Goal: Task Accomplishment & Management: Use online tool/utility

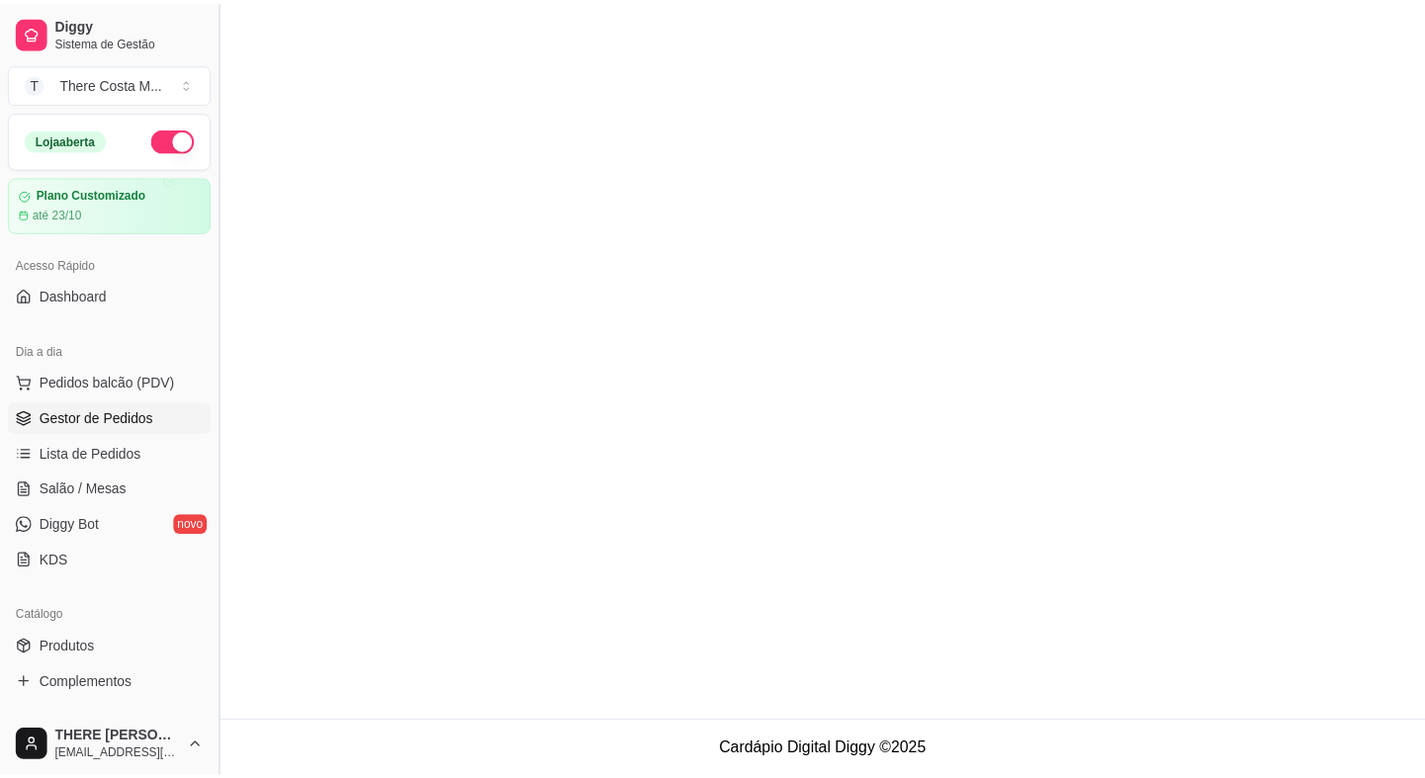
scroll to position [193, 0]
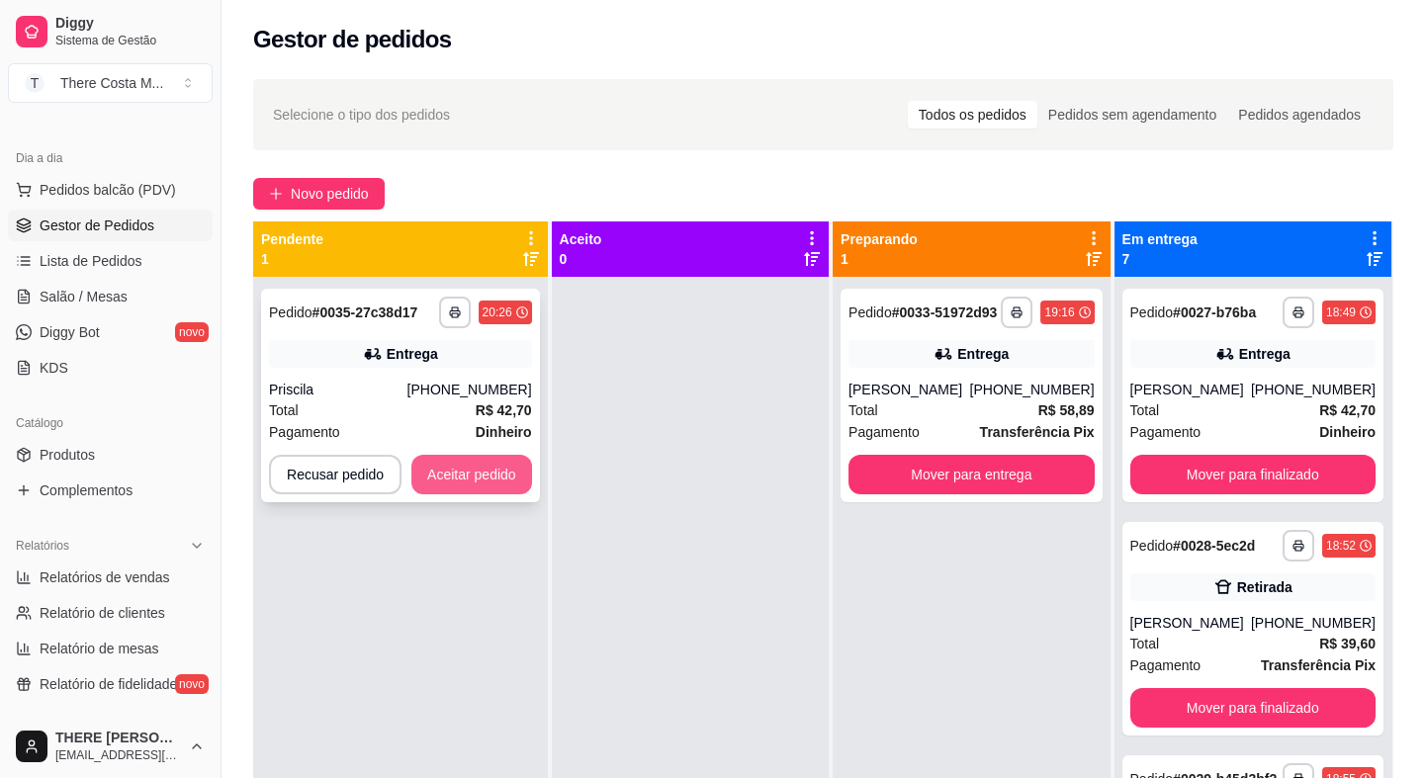
click at [447, 465] on button "Aceitar pedido" at bounding box center [471, 475] width 121 height 40
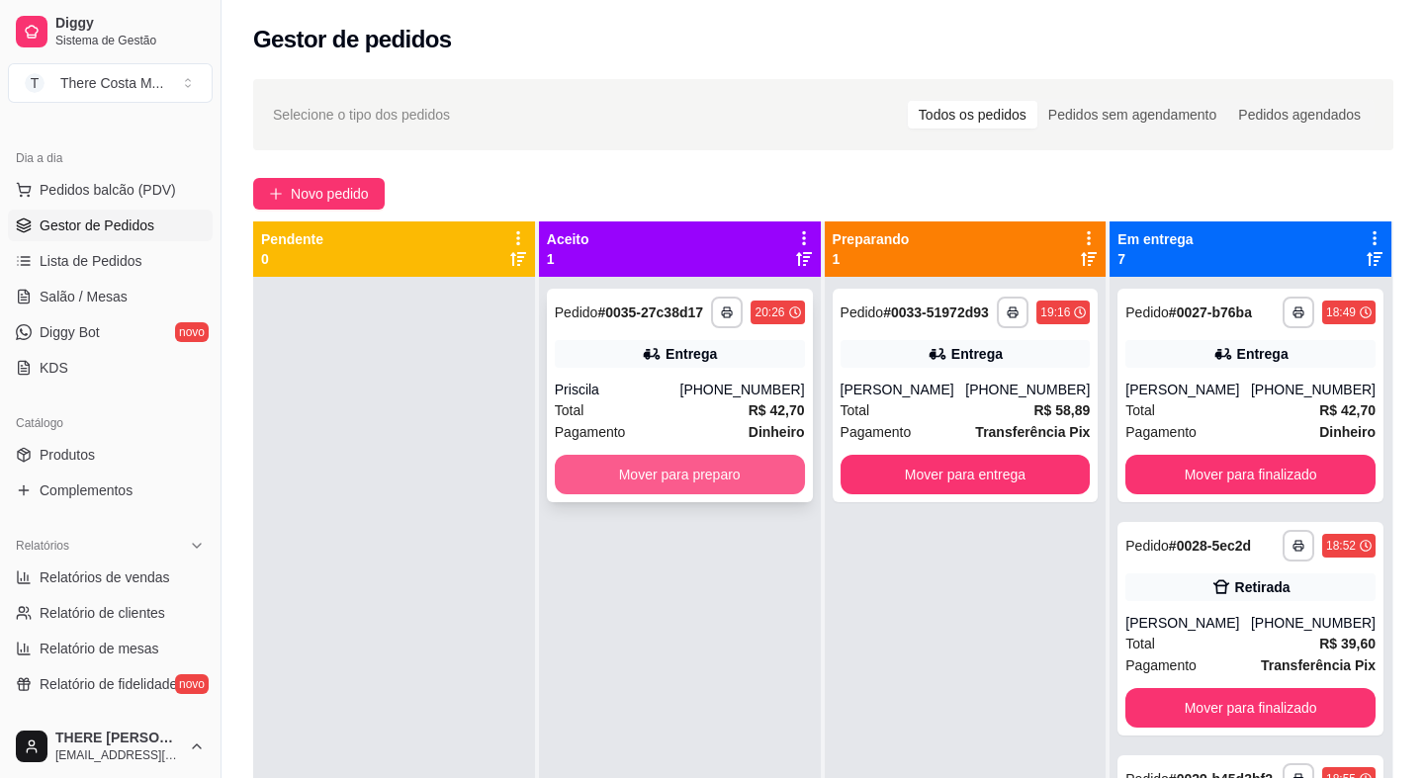
click at [676, 474] on button "Mover para preparo" at bounding box center [680, 475] width 250 height 40
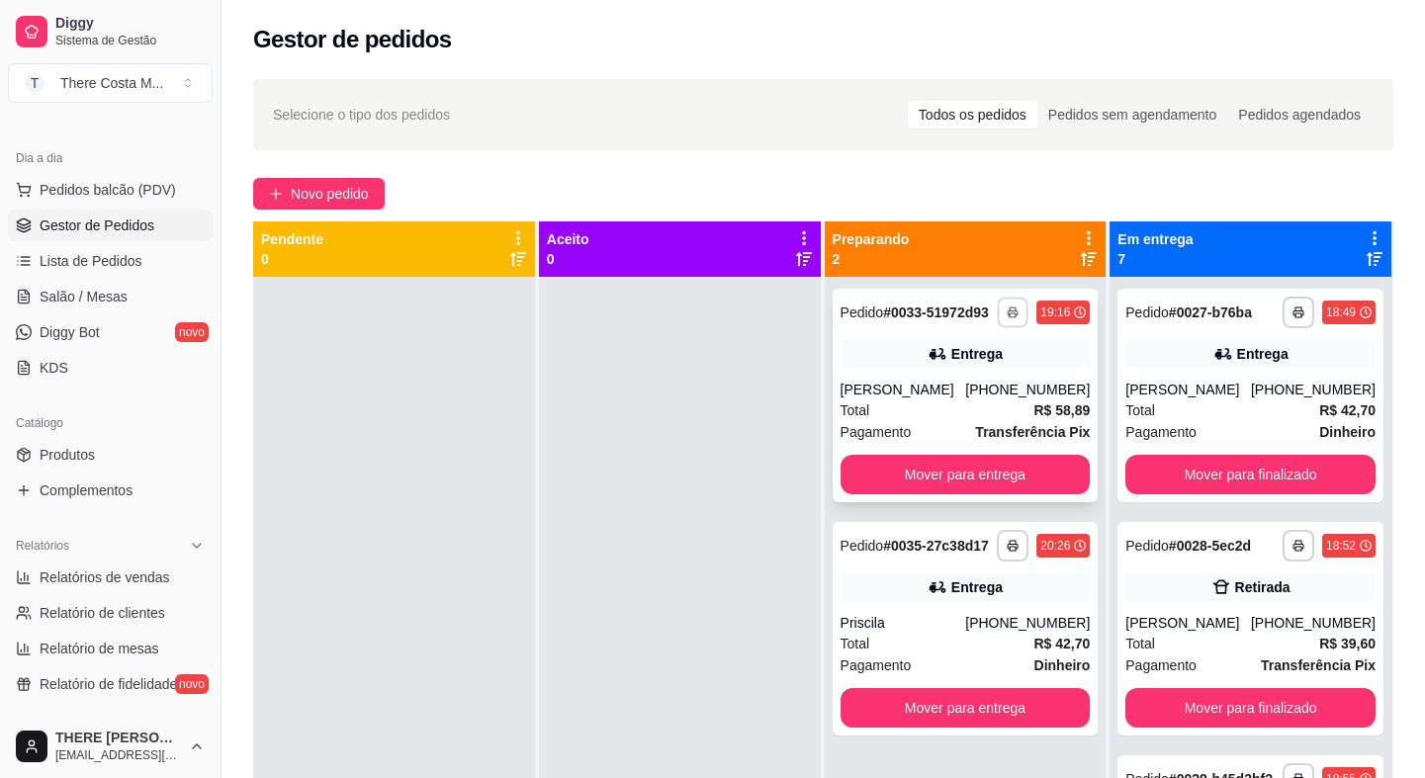
click at [1010, 315] on rect "button" at bounding box center [1013, 315] width 6 height 4
click at [947, 379] on button "IMPRESSORA" at bounding box center [950, 381] width 138 height 31
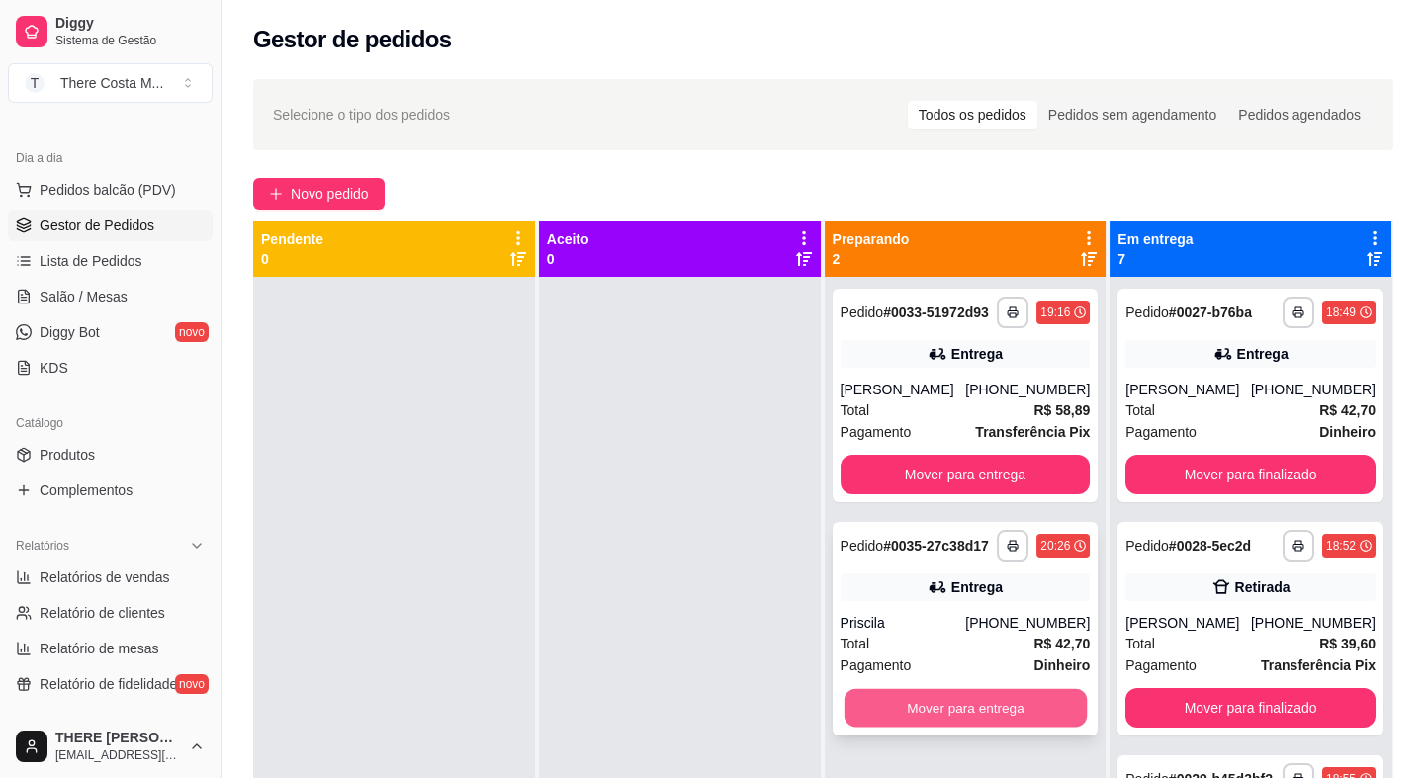
click at [962, 712] on button "Mover para entrega" at bounding box center [964, 708] width 242 height 39
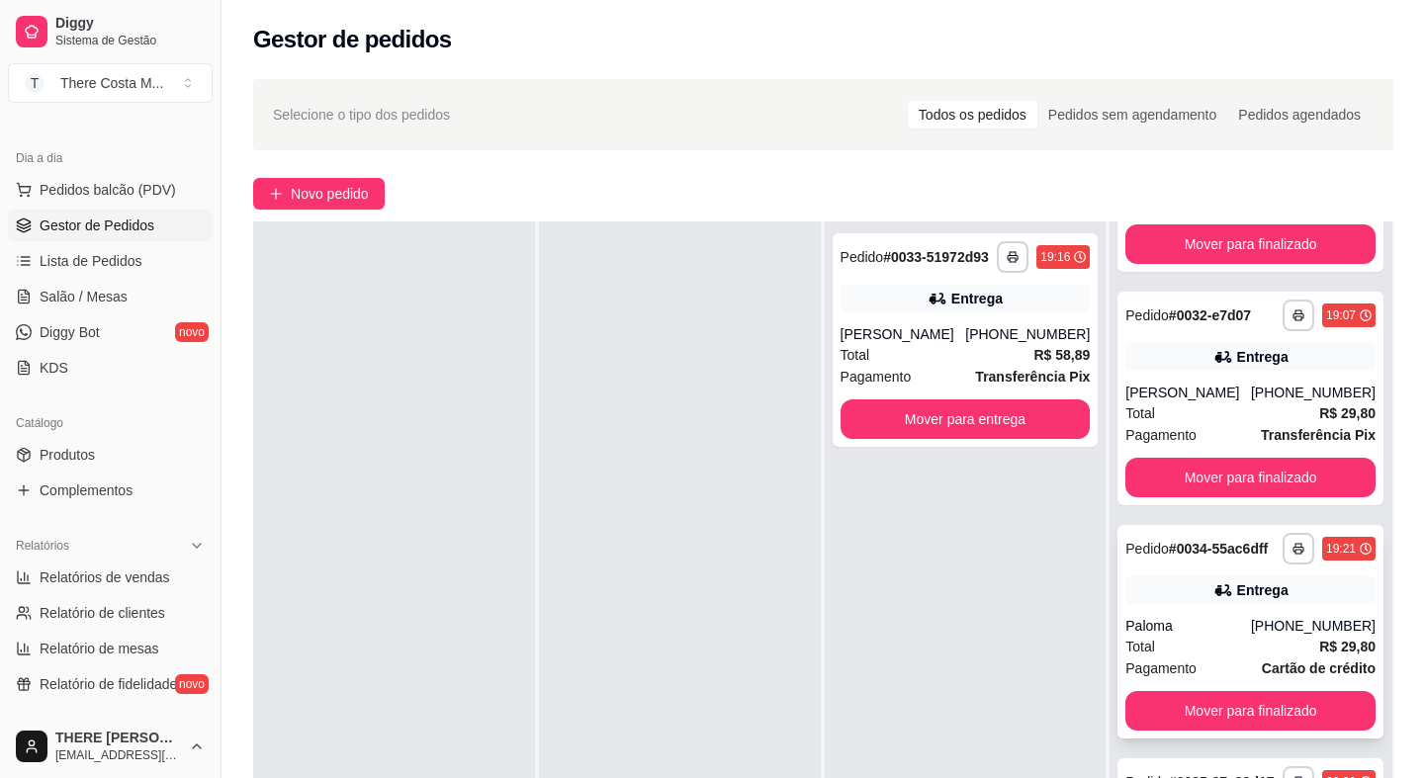
scroll to position [301, 0]
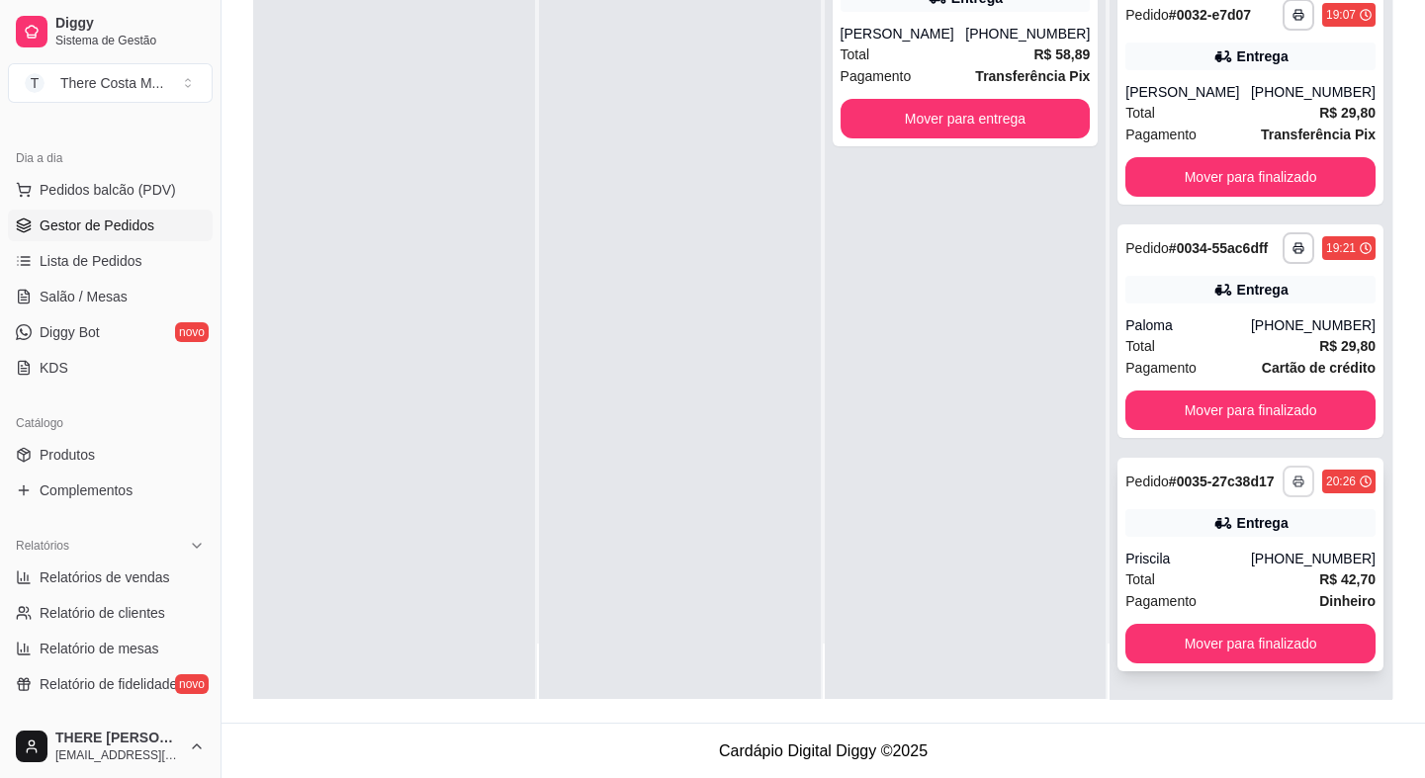
click at [1292, 476] on icon "button" at bounding box center [1298, 482] width 12 height 12
click at [1216, 548] on button "IMPRESSORA" at bounding box center [1219, 542] width 138 height 31
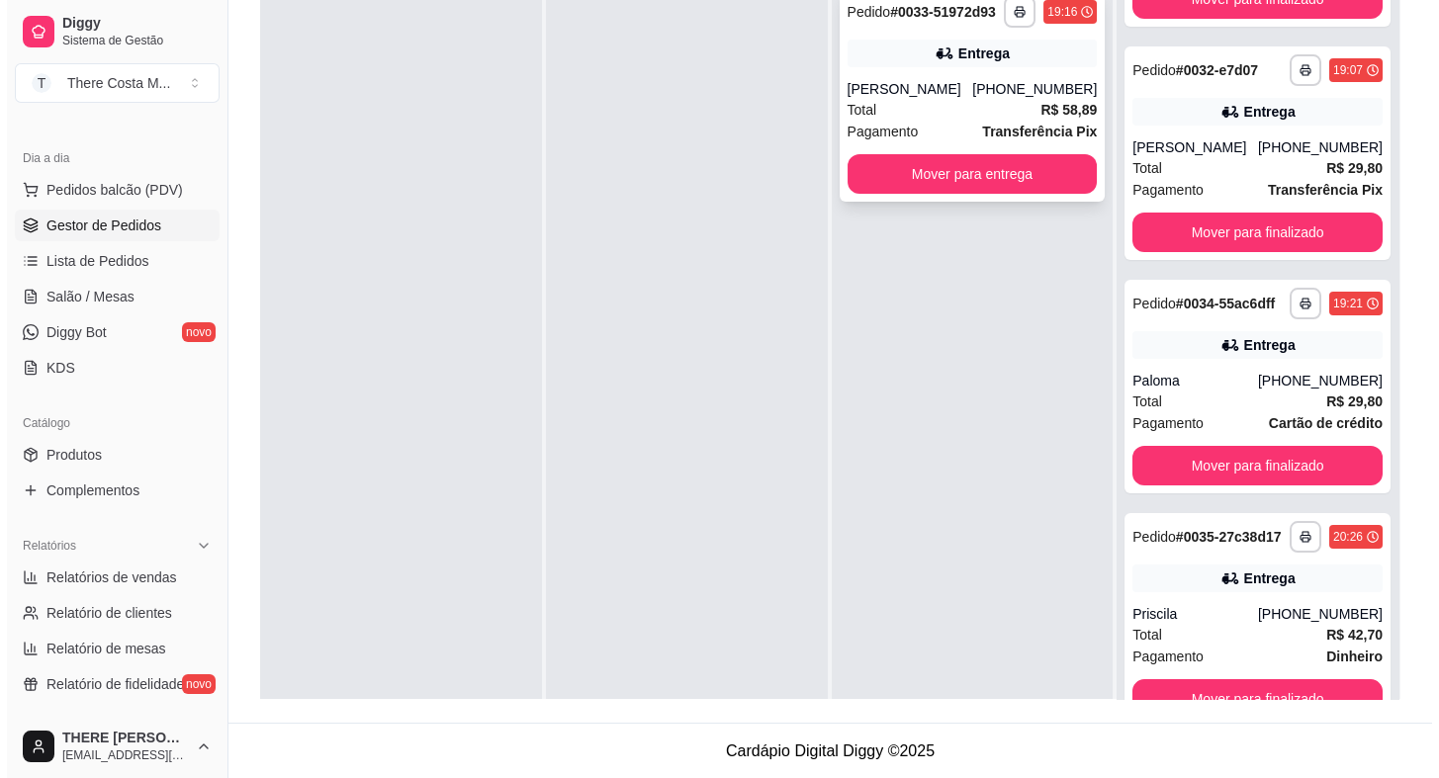
scroll to position [0, 0]
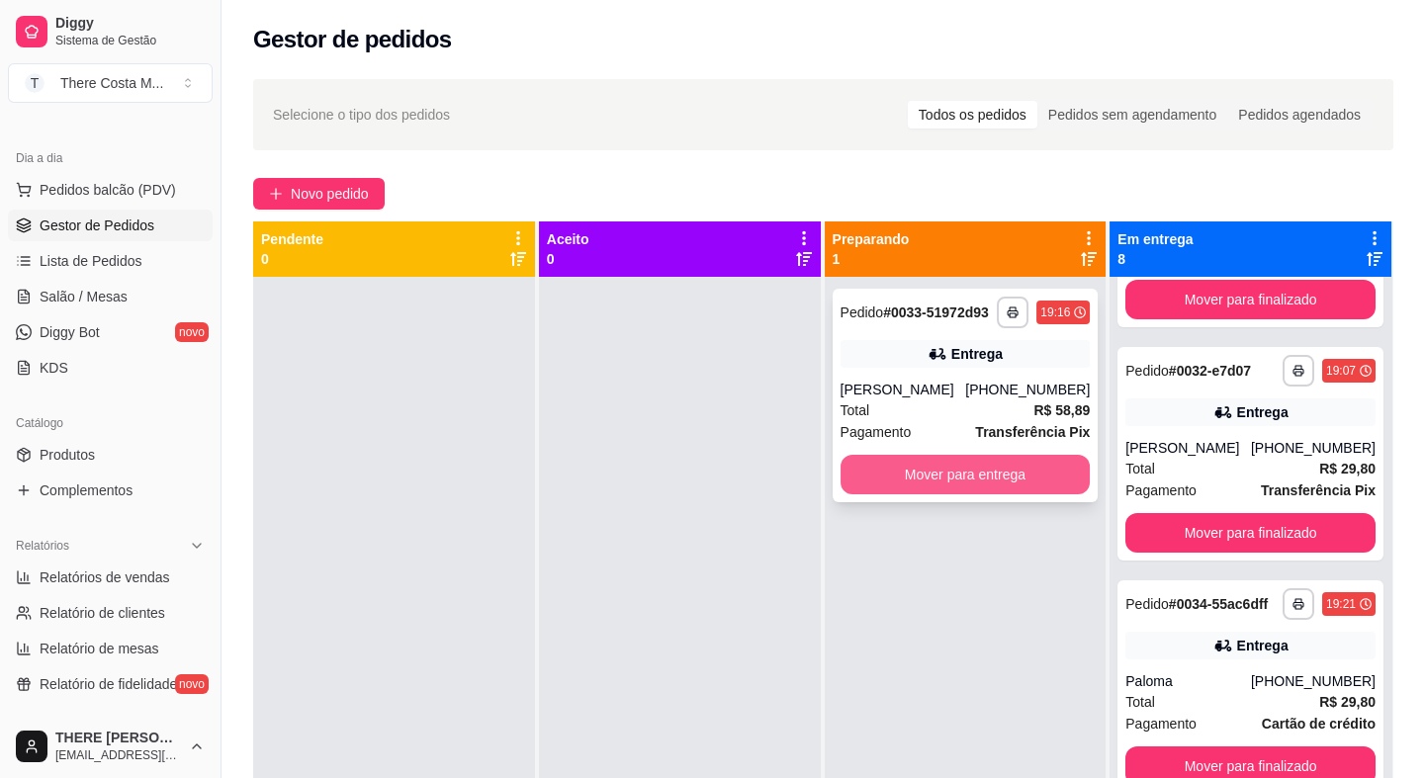
click at [935, 479] on button "Mover para entrega" at bounding box center [965, 475] width 250 height 40
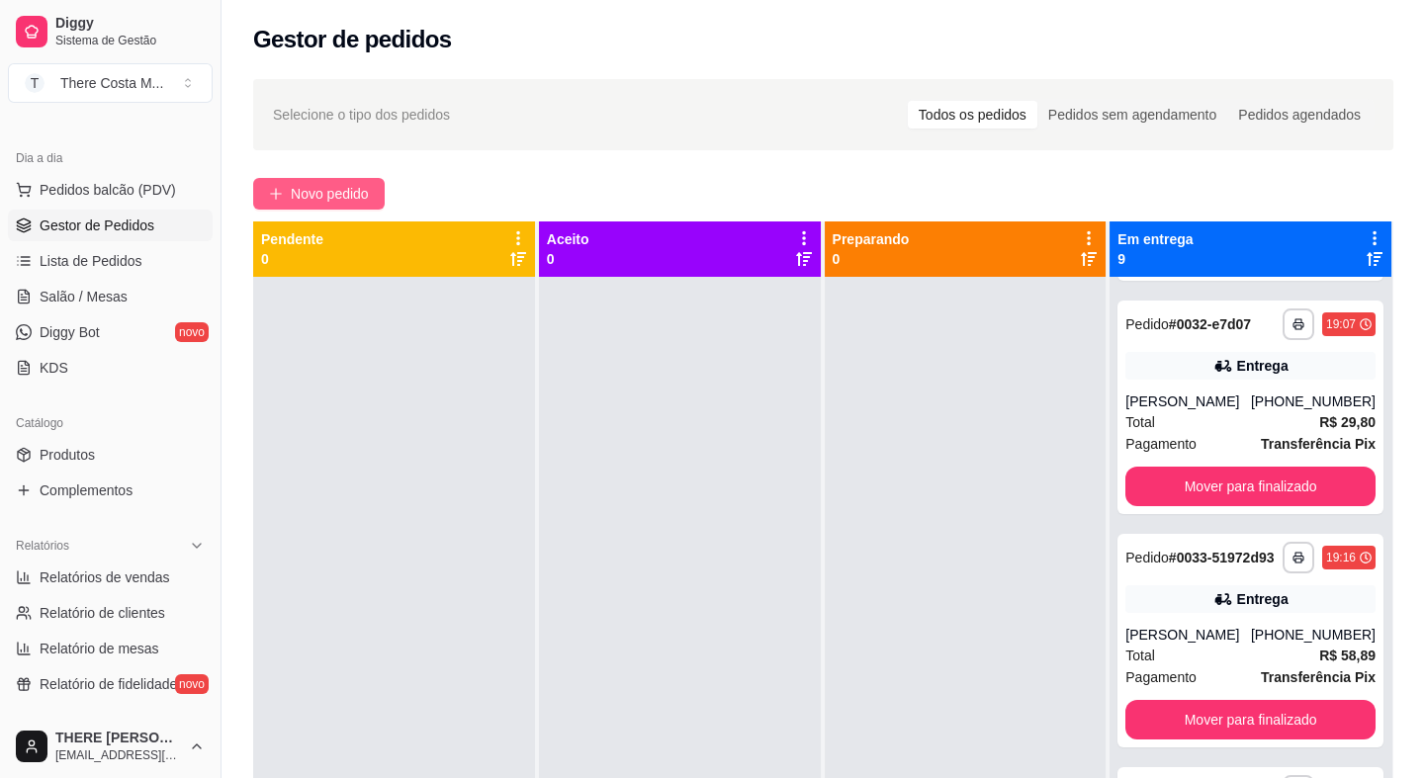
click at [295, 206] on button "Novo pedido" at bounding box center [319, 194] width 132 height 32
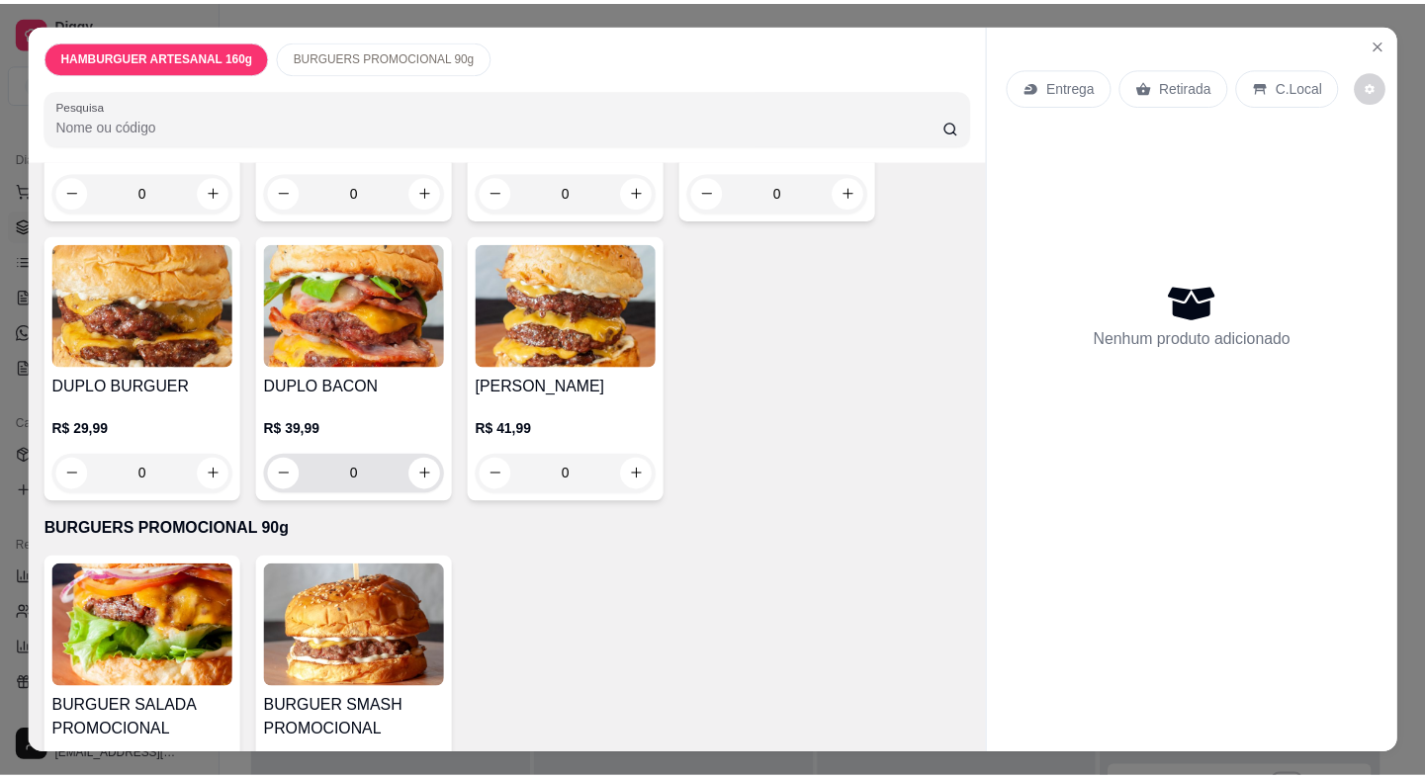
scroll to position [441, 0]
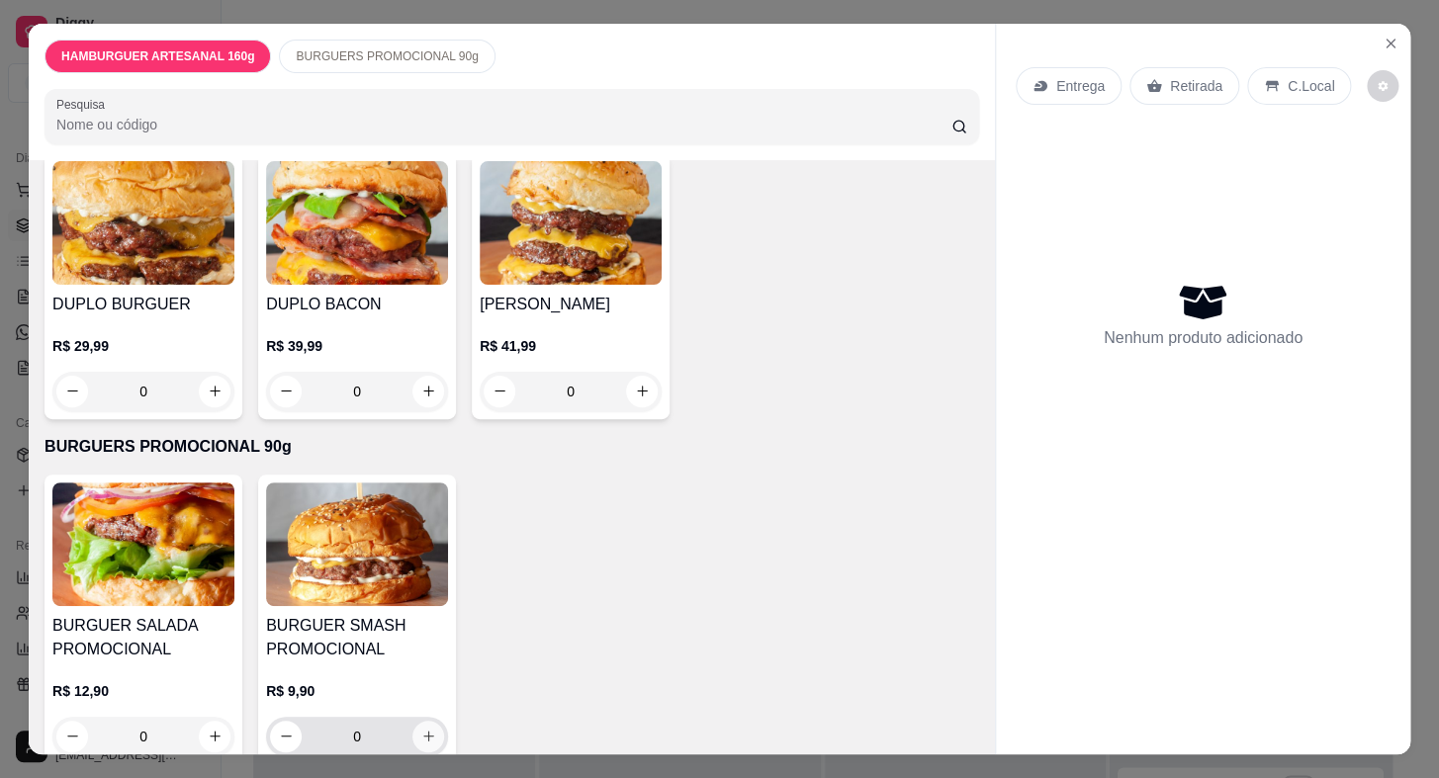
click at [423, 721] on button "increase-product-quantity" at bounding box center [428, 737] width 32 height 32
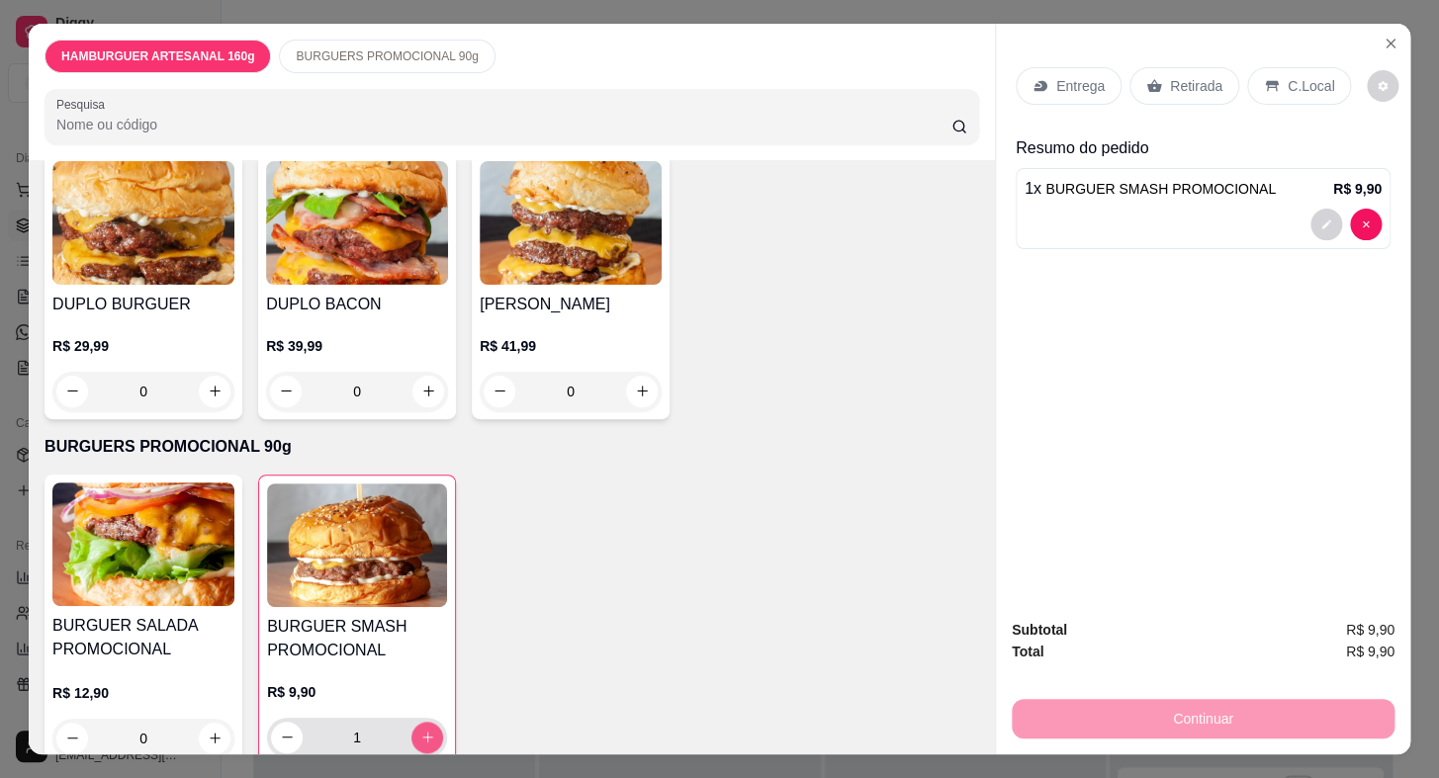
click at [423, 730] on icon "increase-product-quantity" at bounding box center [427, 737] width 15 height 15
type input "4"
click at [208, 731] on icon "increase-product-quantity" at bounding box center [215, 738] width 15 height 15
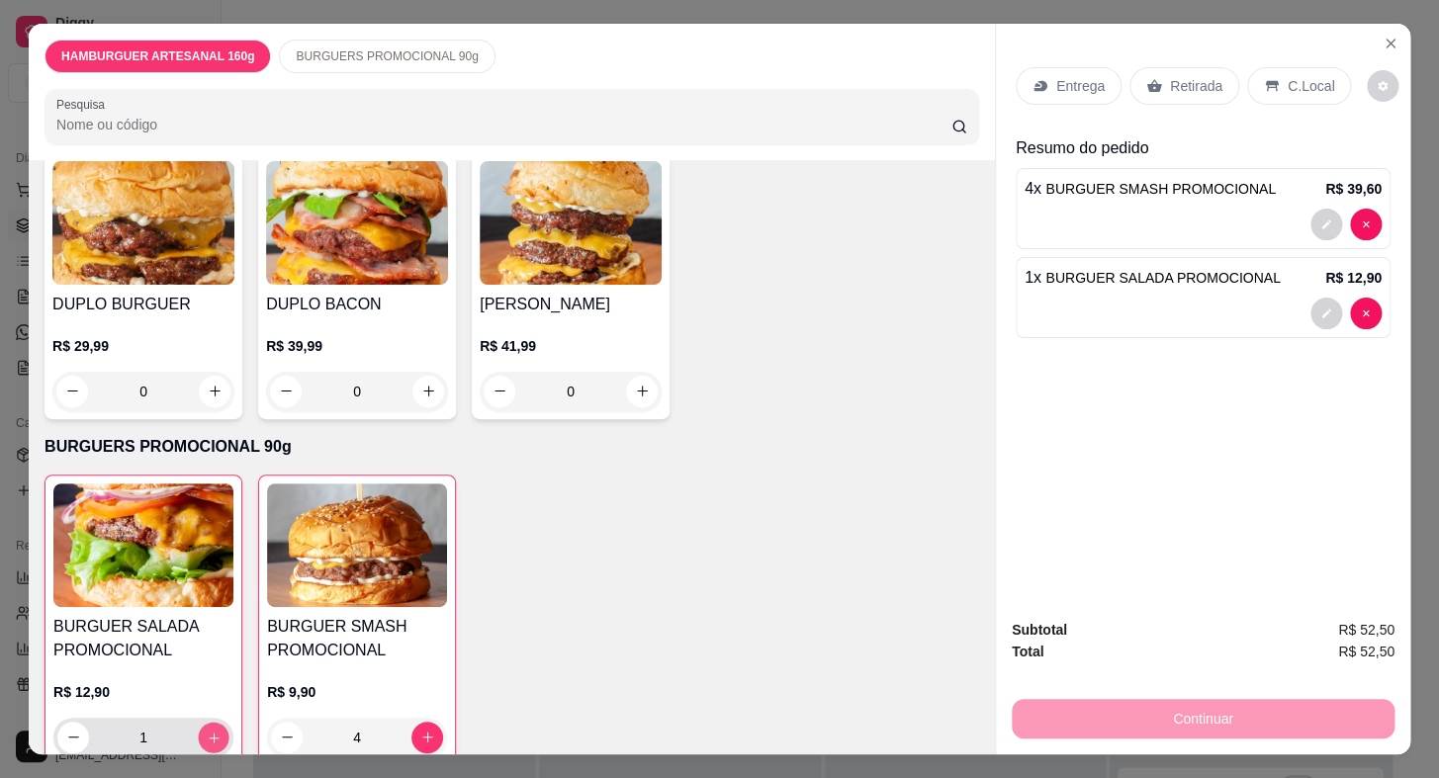
click at [207, 730] on icon "increase-product-quantity" at bounding box center [214, 737] width 15 height 15
type input "4"
type input "0"
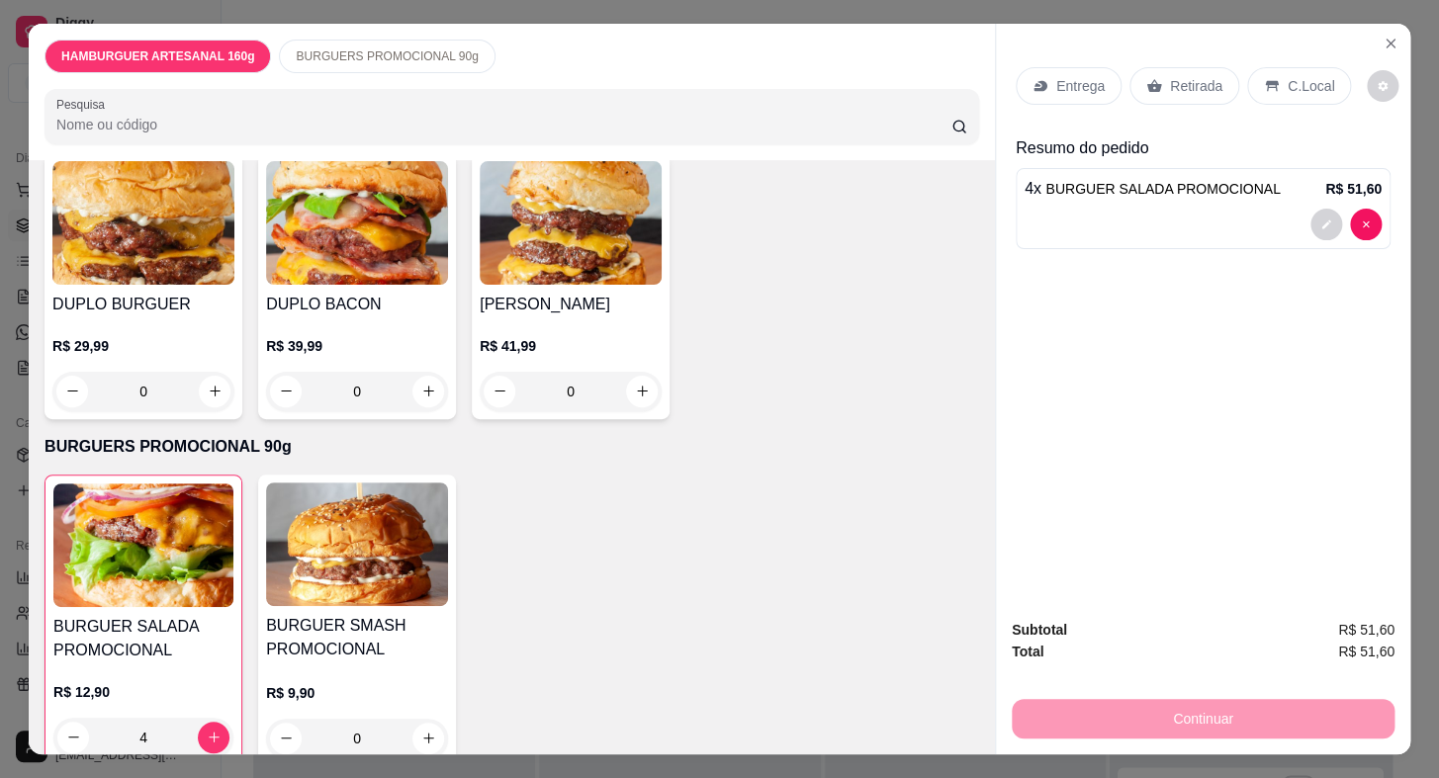
click at [1033, 80] on icon at bounding box center [1039, 85] width 13 height 11
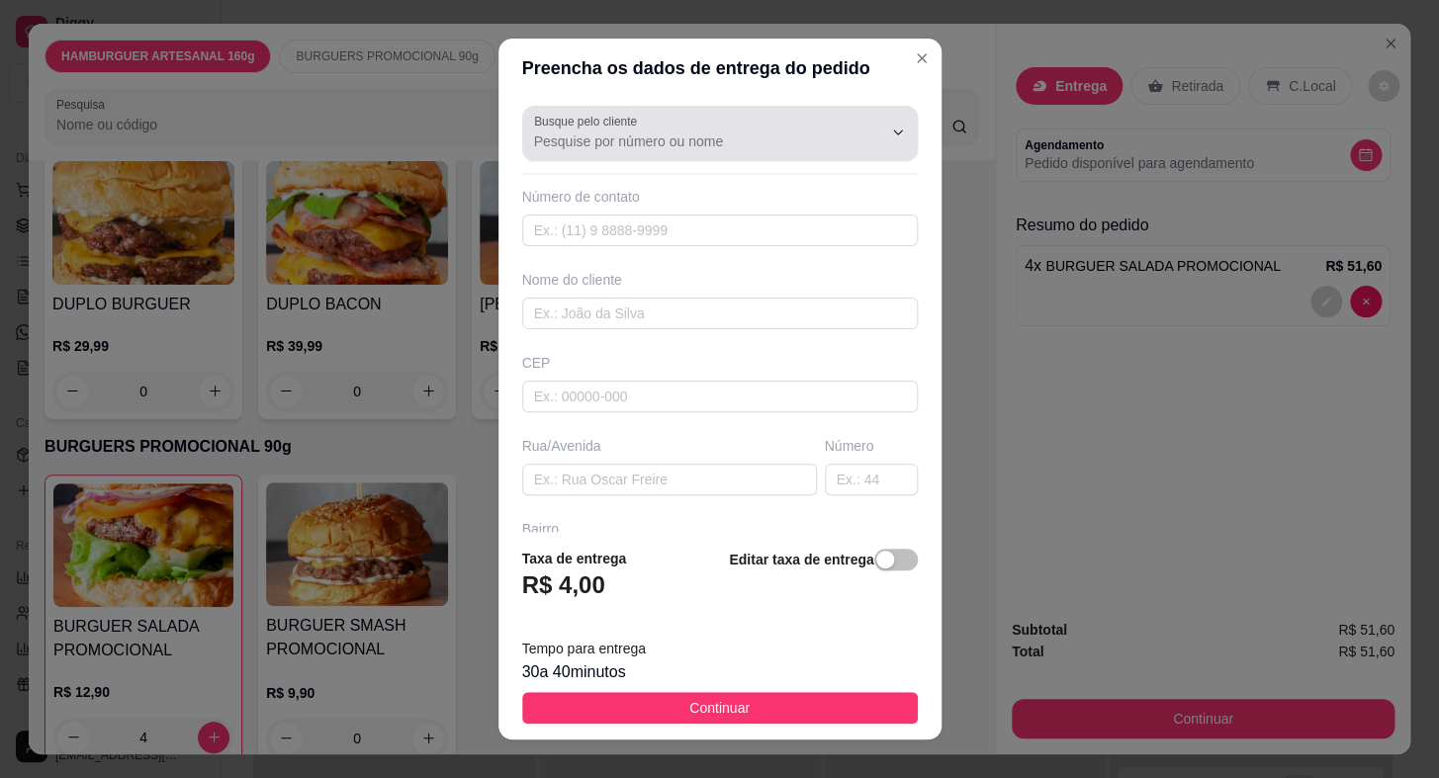
click at [583, 138] on input "Busque pelo cliente" at bounding box center [692, 142] width 316 height 20
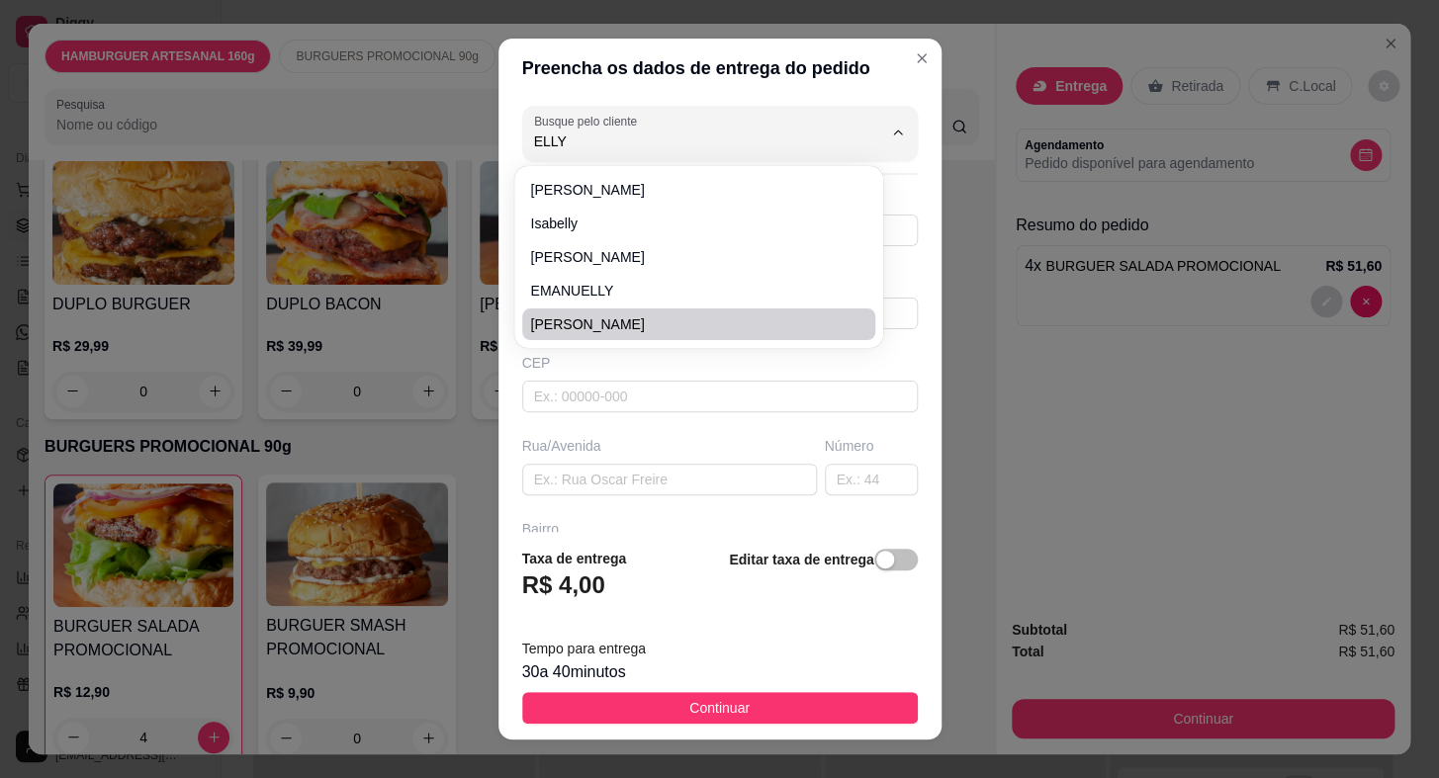
click at [604, 316] on span "[PERSON_NAME]" at bounding box center [688, 324] width 317 height 20
type input "[PERSON_NAME]"
type input "15997003205"
type input "[PERSON_NAME]"
type input "Coronel [PERSON_NAME]"
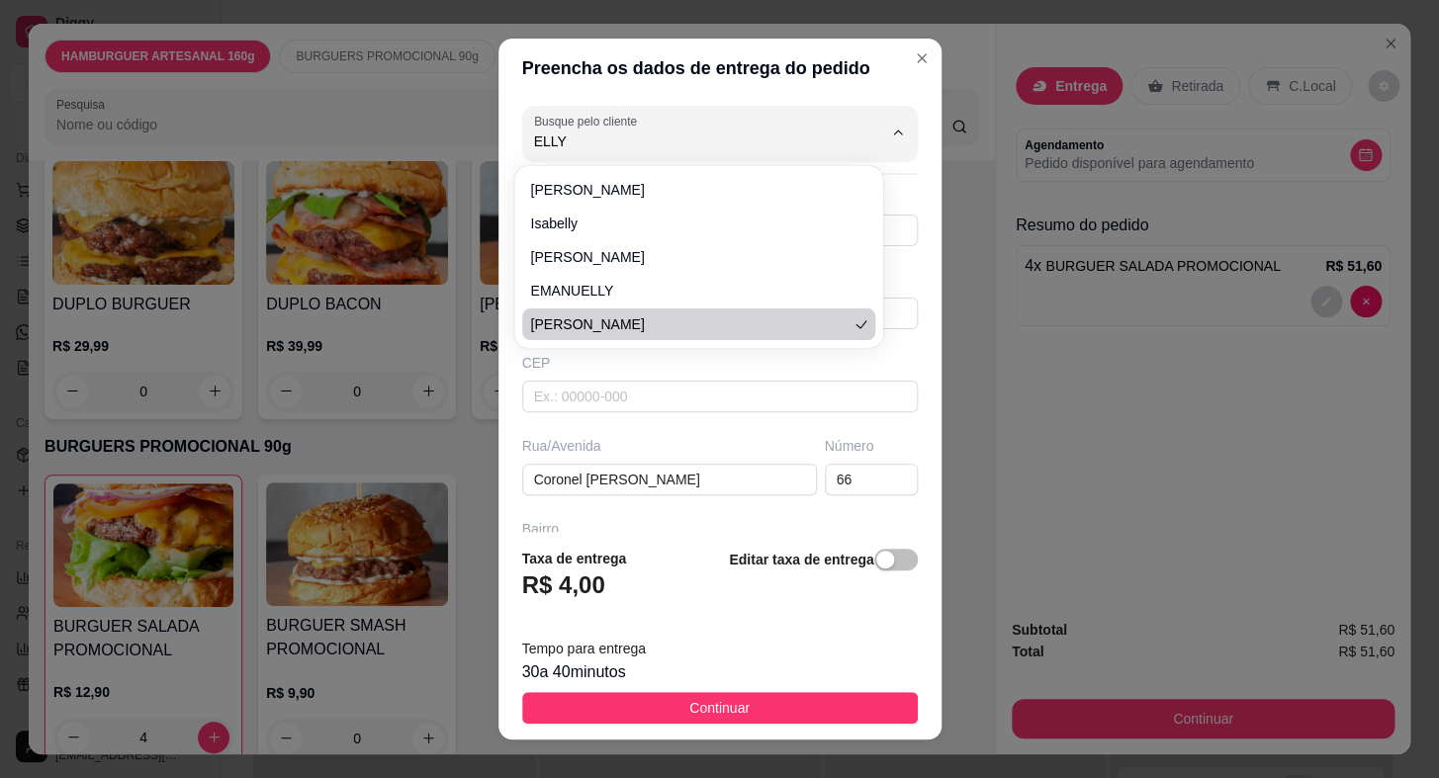
type input "66"
type input "Centro"
type input "MEGA ÚTIL VARIEDADES"
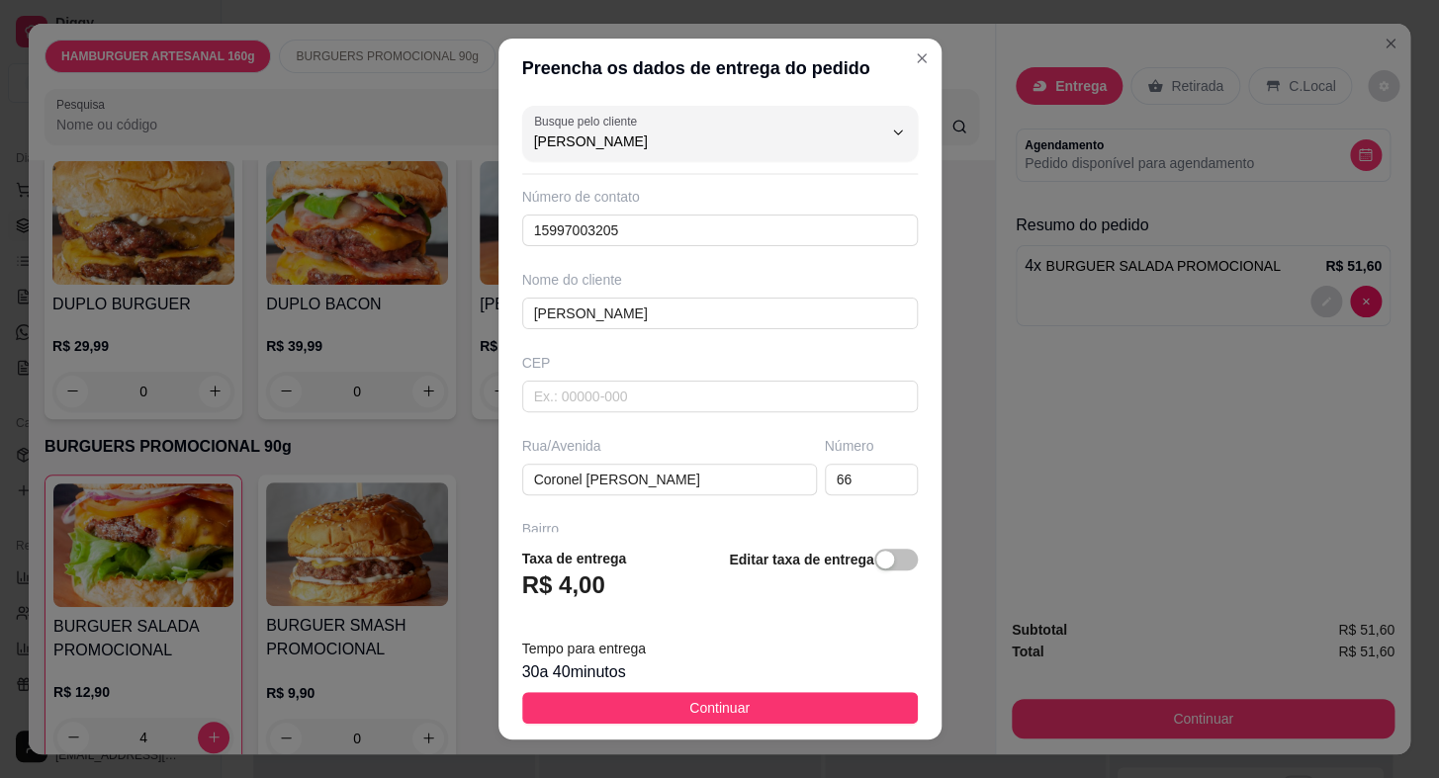
type input "[PERSON_NAME]"
click at [741, 724] on footer "Taxa de entrega R$ 4,00 Editar taxa de entrega Tempo para entrega 30 a 40 minut…" at bounding box center [719, 636] width 443 height 208
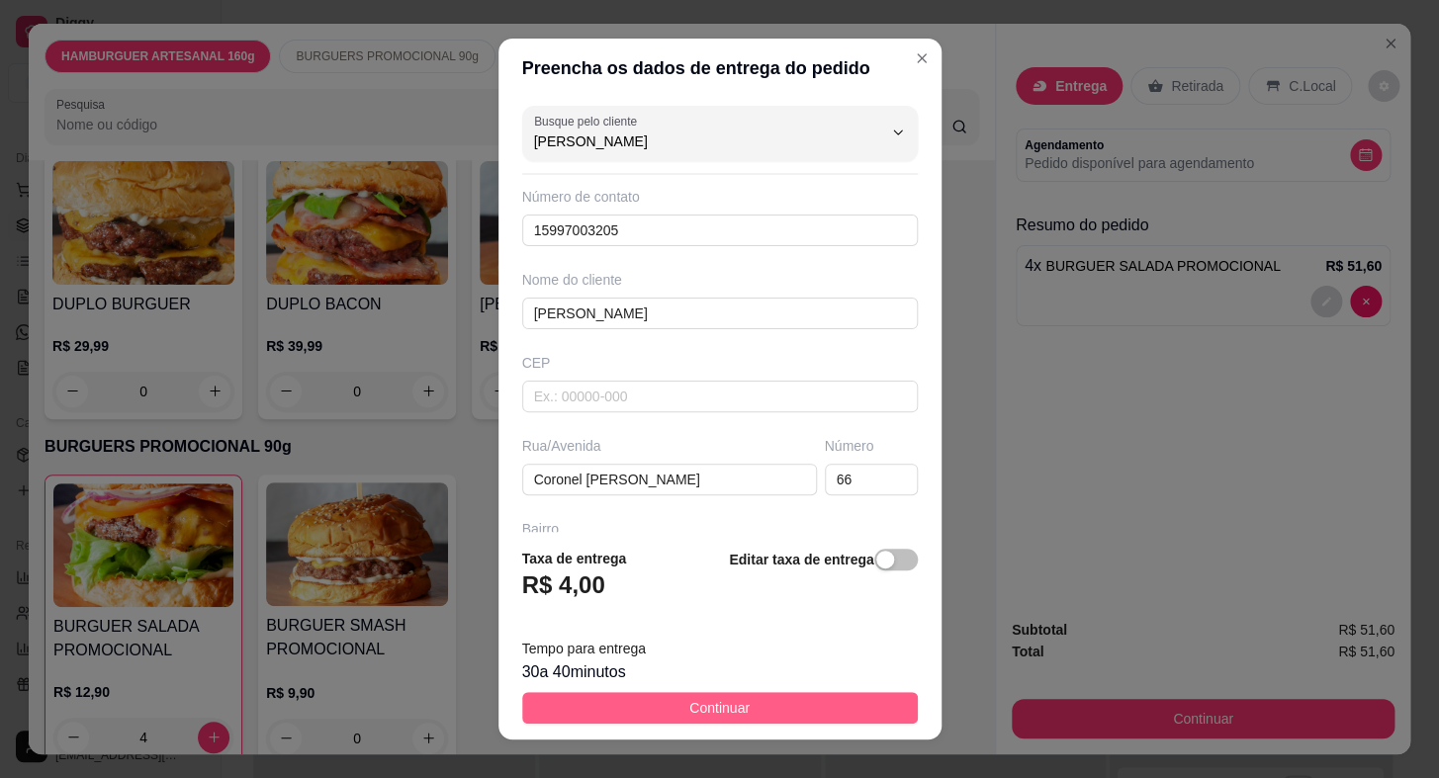
click at [752, 711] on button "Continuar" at bounding box center [720, 708] width 396 height 32
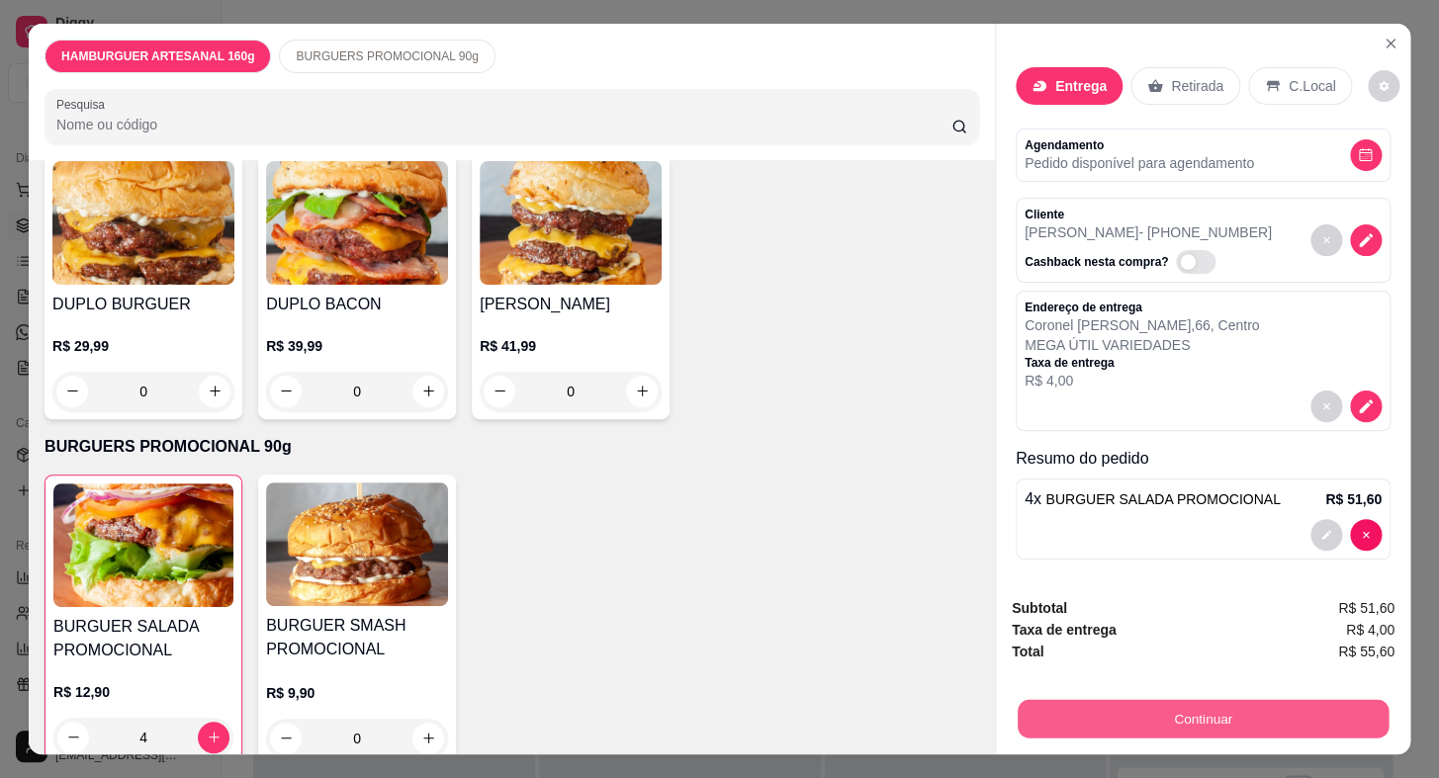
click at [1143, 707] on button "Continuar" at bounding box center [1202, 719] width 371 height 39
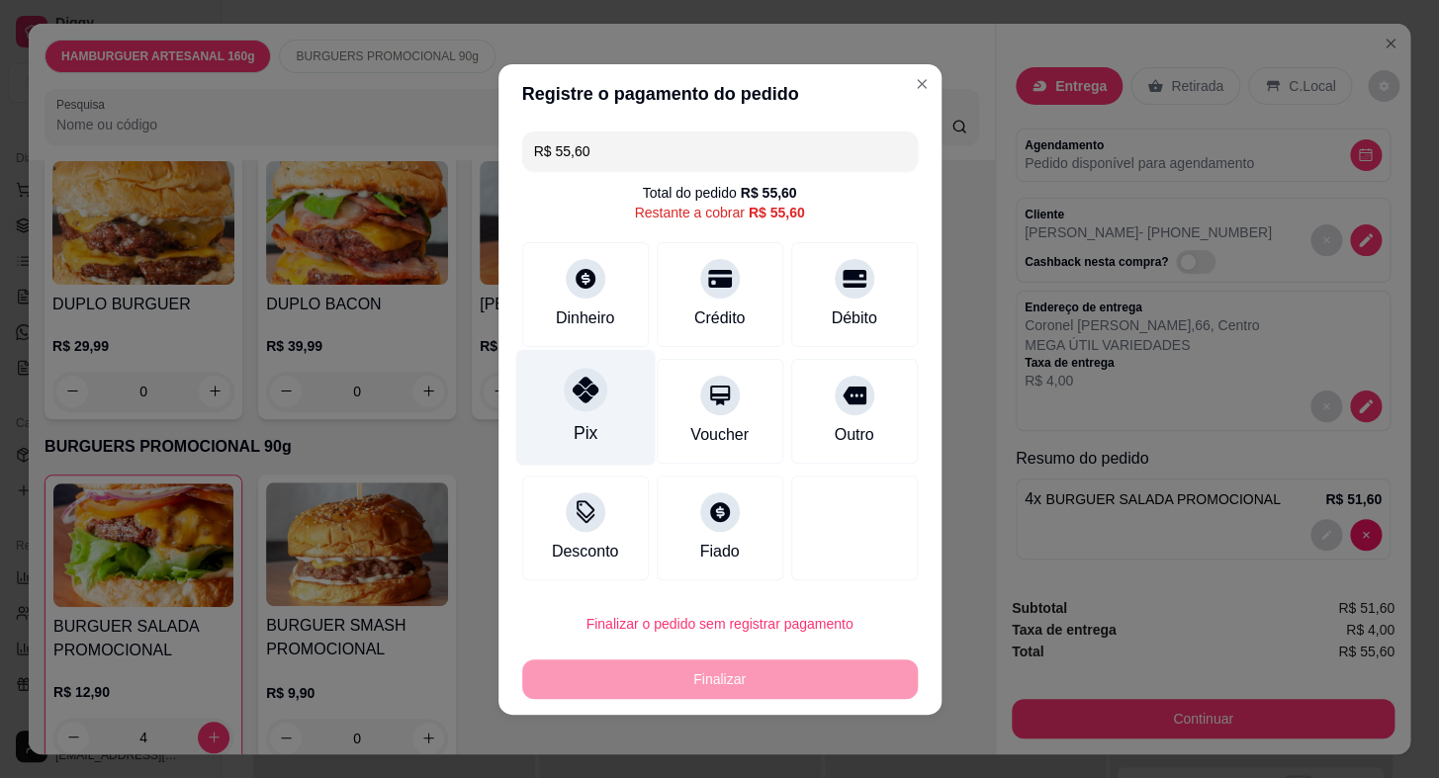
click at [572, 402] on div at bounding box center [586, 390] width 44 height 44
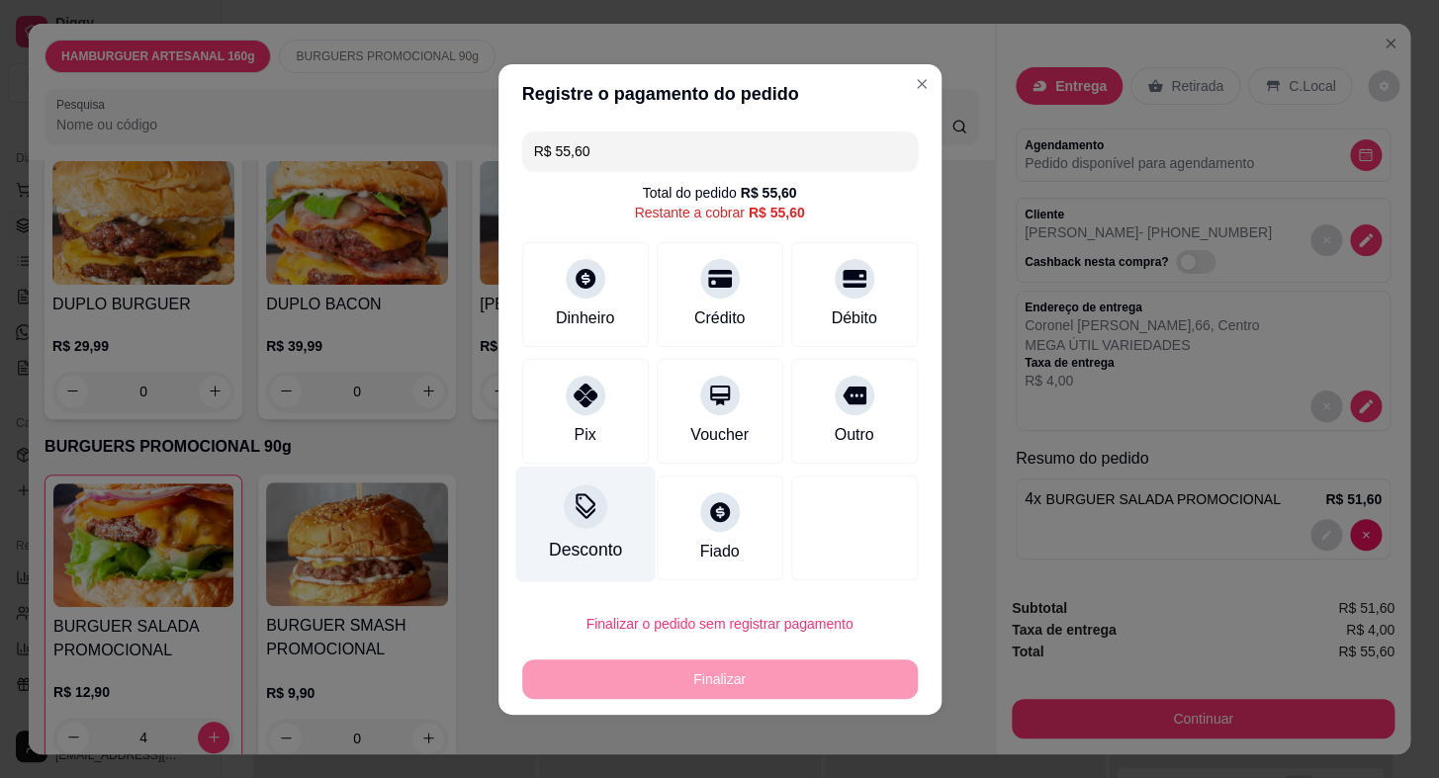
type input "R$ 0,00"
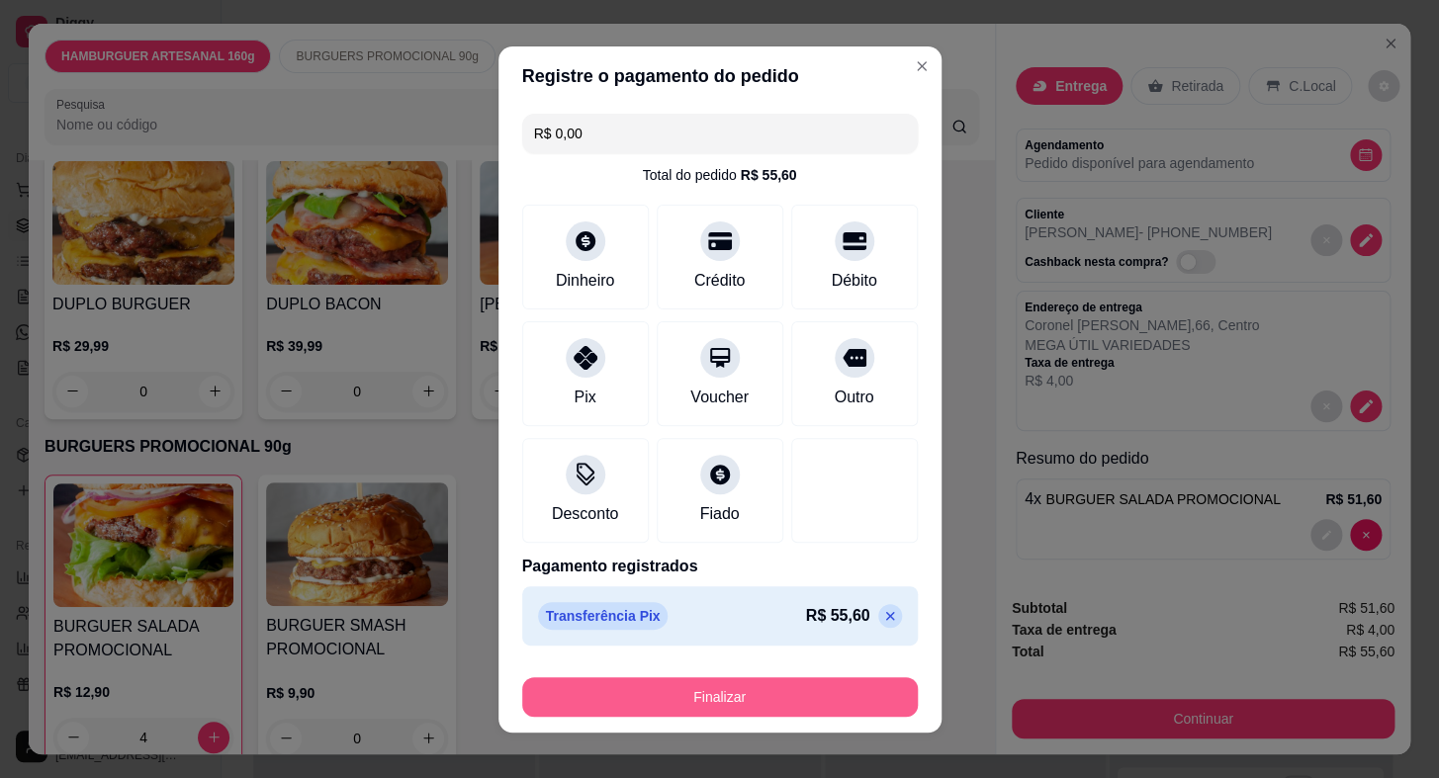
click at [779, 688] on button "Finalizar" at bounding box center [720, 697] width 396 height 40
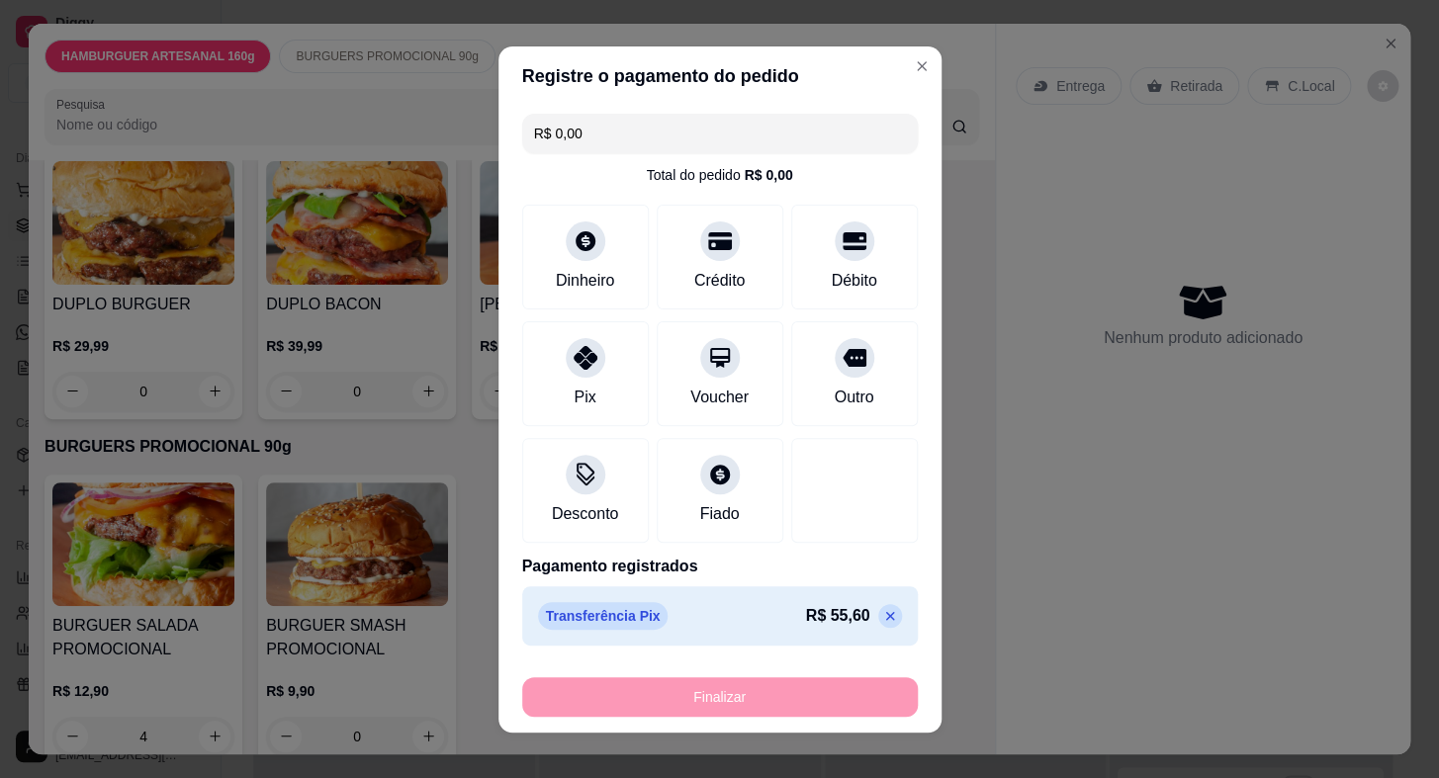
type input "0"
type input "-R$ 55,60"
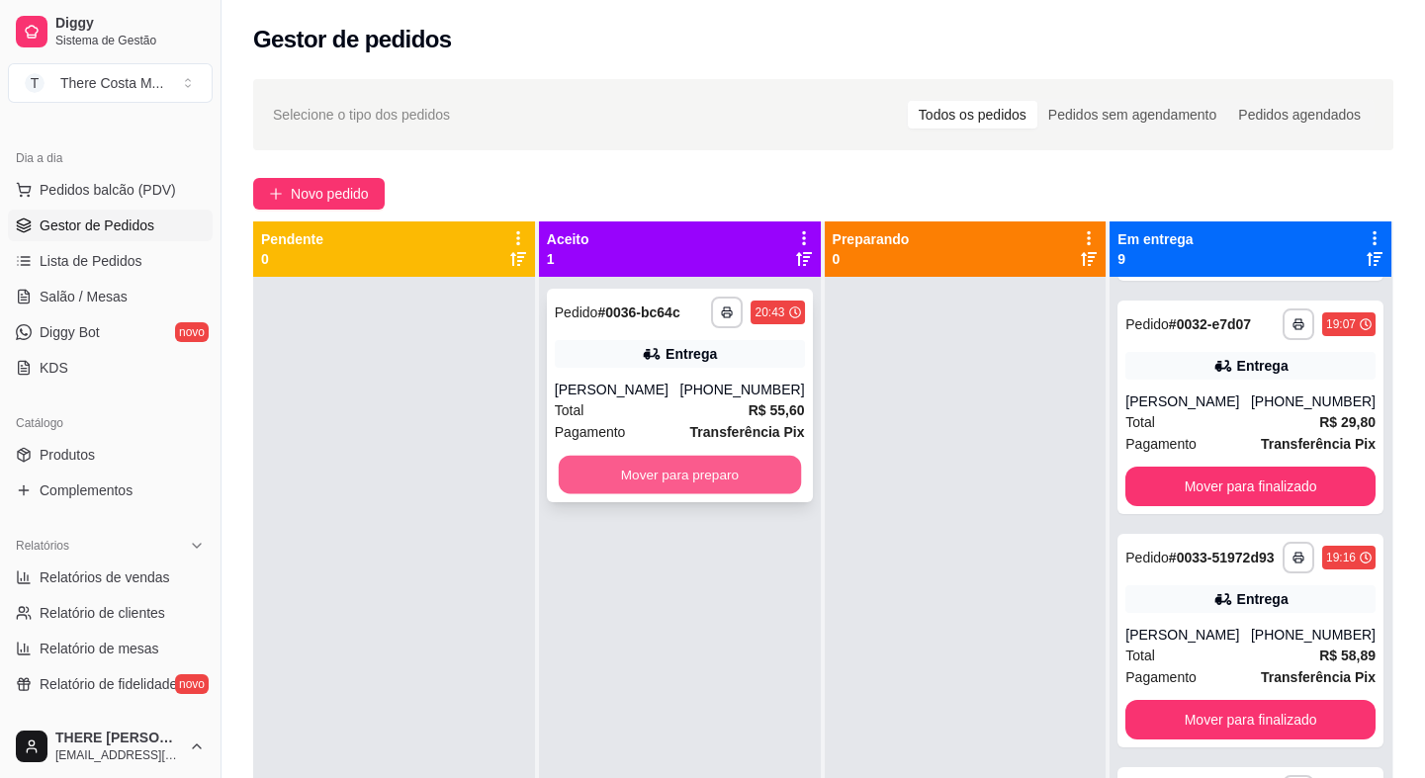
click at [718, 484] on button "Mover para preparo" at bounding box center [680, 475] width 242 height 39
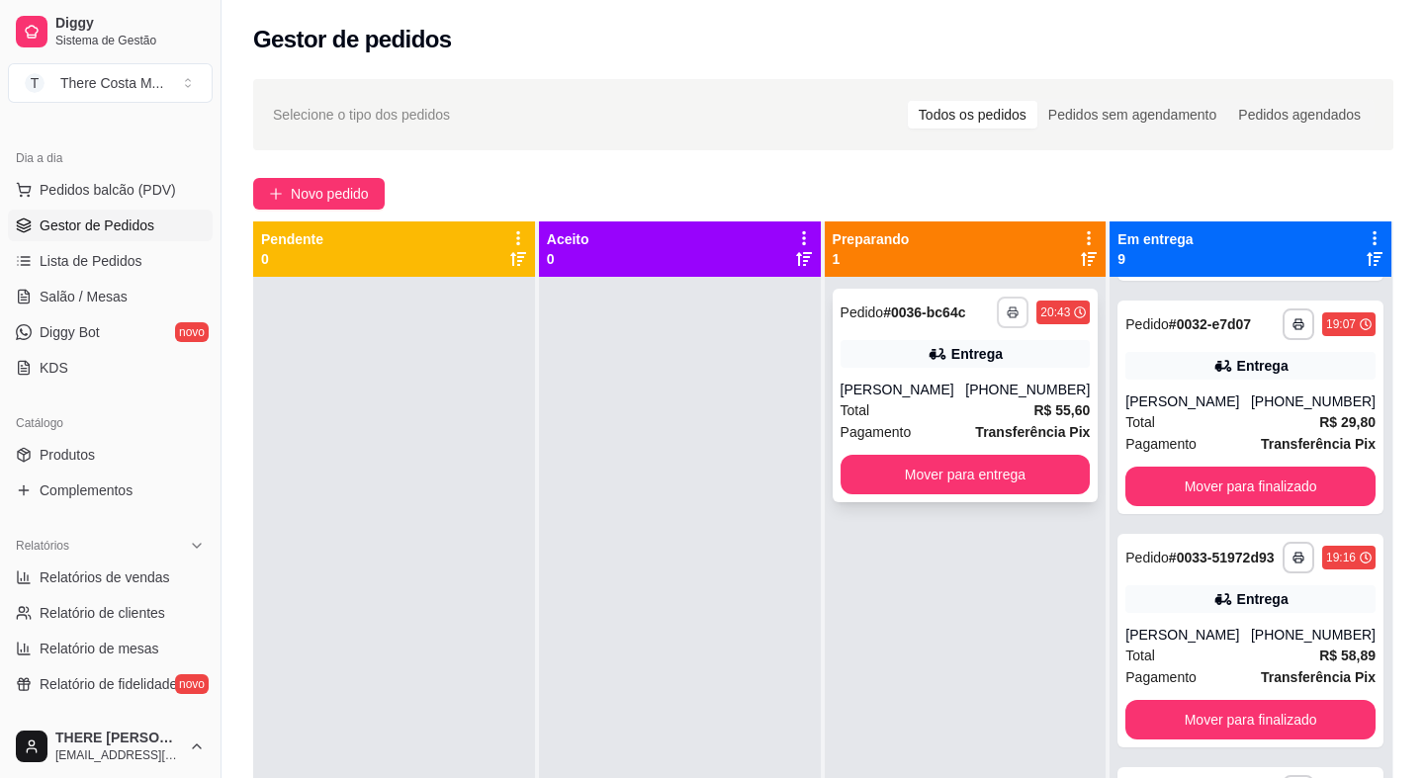
click at [1007, 311] on icon "button" at bounding box center [1013, 313] width 12 height 12
click at [981, 389] on button "IMPRESSORA" at bounding box center [950, 382] width 143 height 32
click at [980, 486] on button "Mover para entrega" at bounding box center [964, 475] width 242 height 39
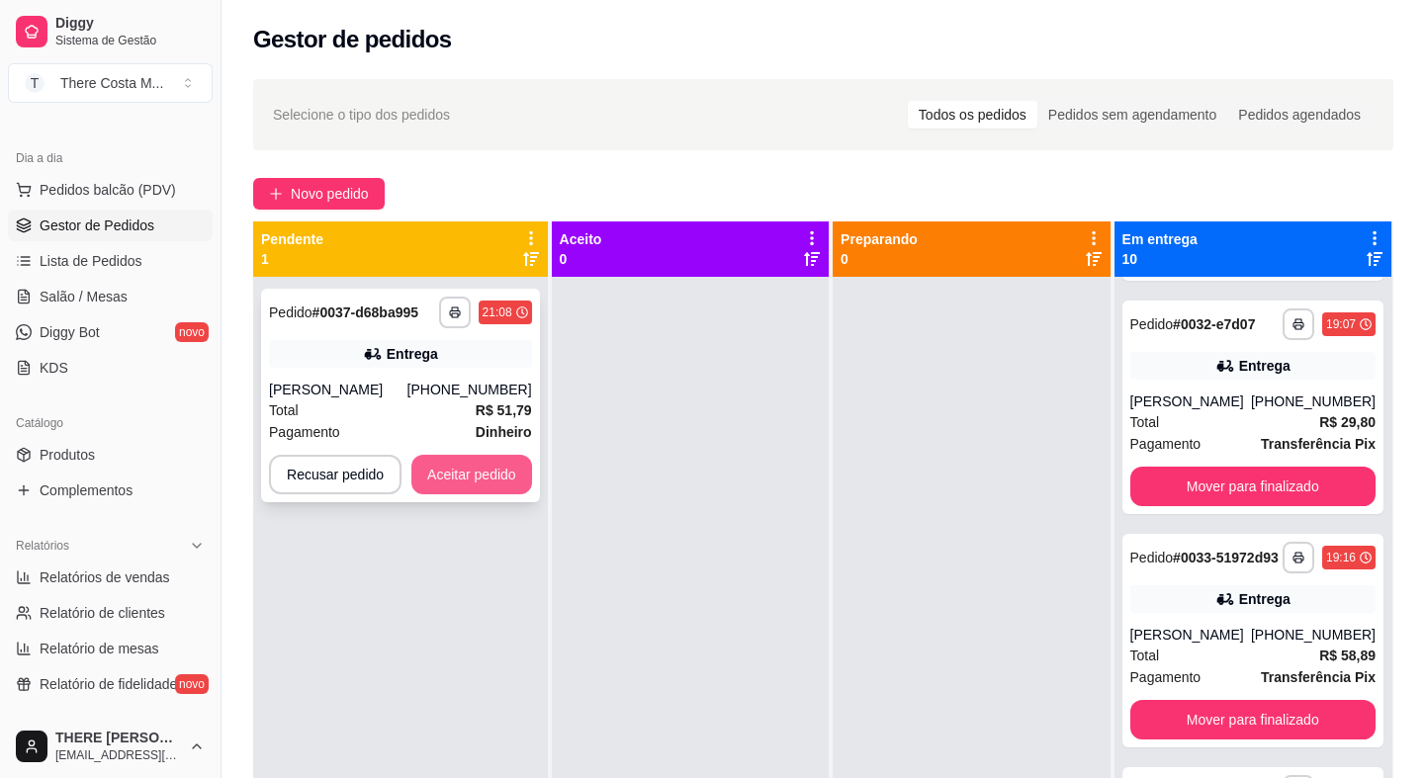
click at [446, 476] on button "Aceitar pedido" at bounding box center [471, 475] width 121 height 40
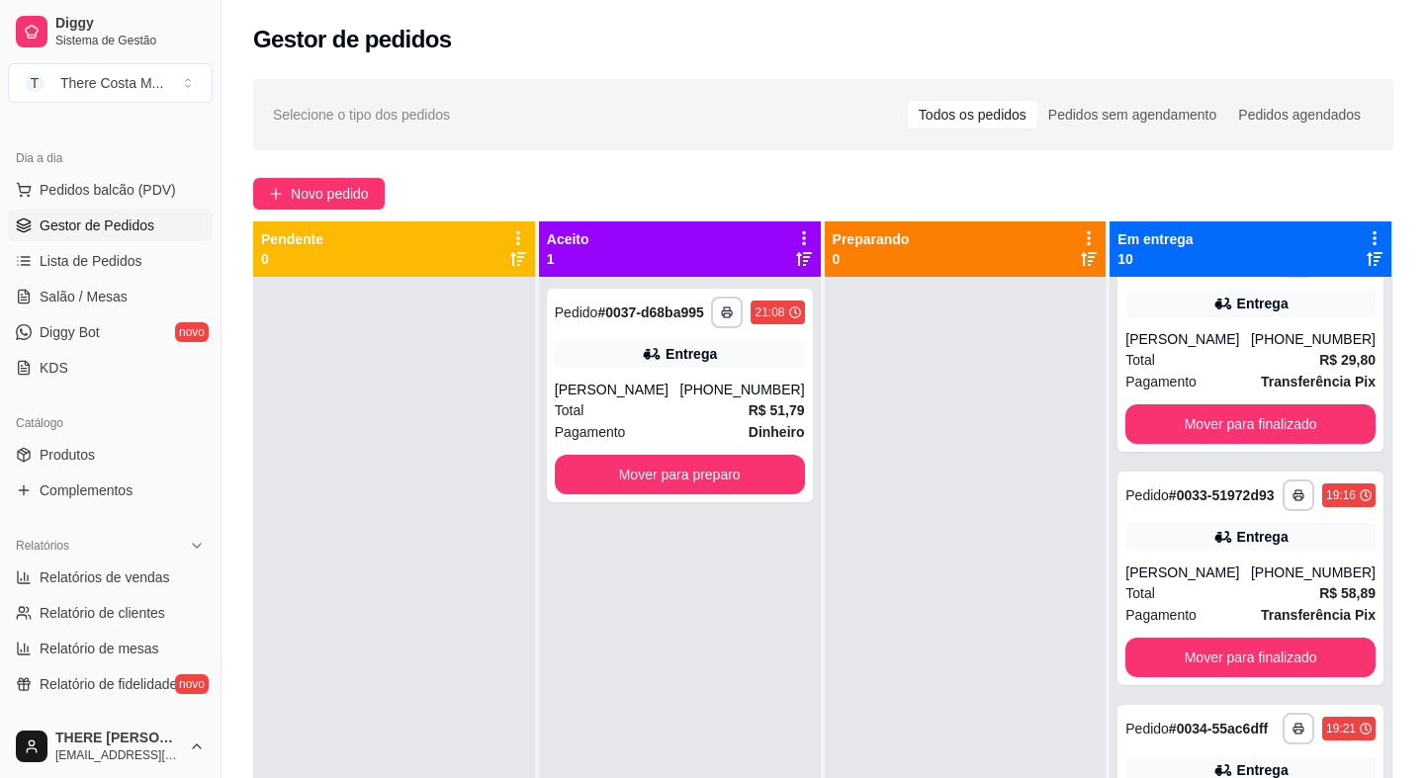
scroll to position [1155, 0]
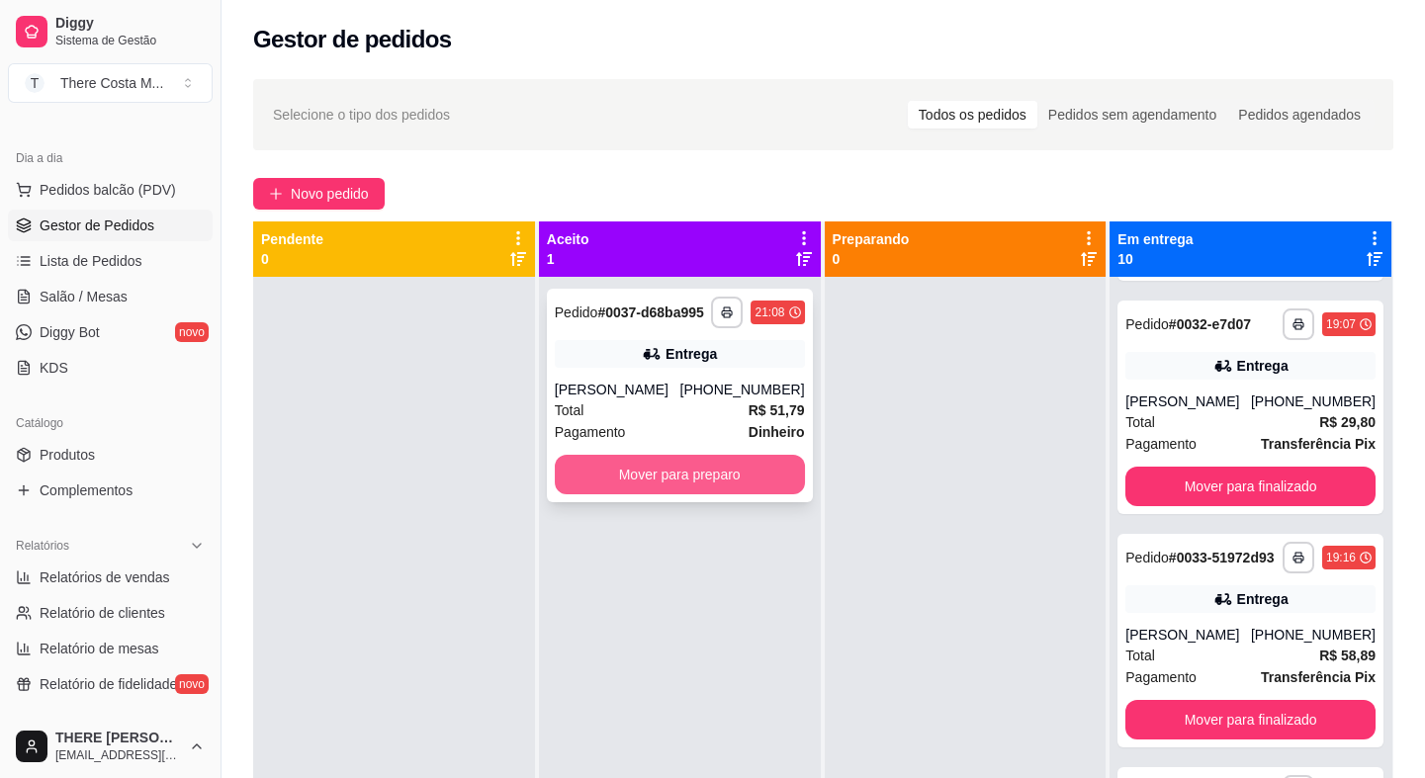
click at [760, 464] on button "Mover para preparo" at bounding box center [680, 475] width 250 height 40
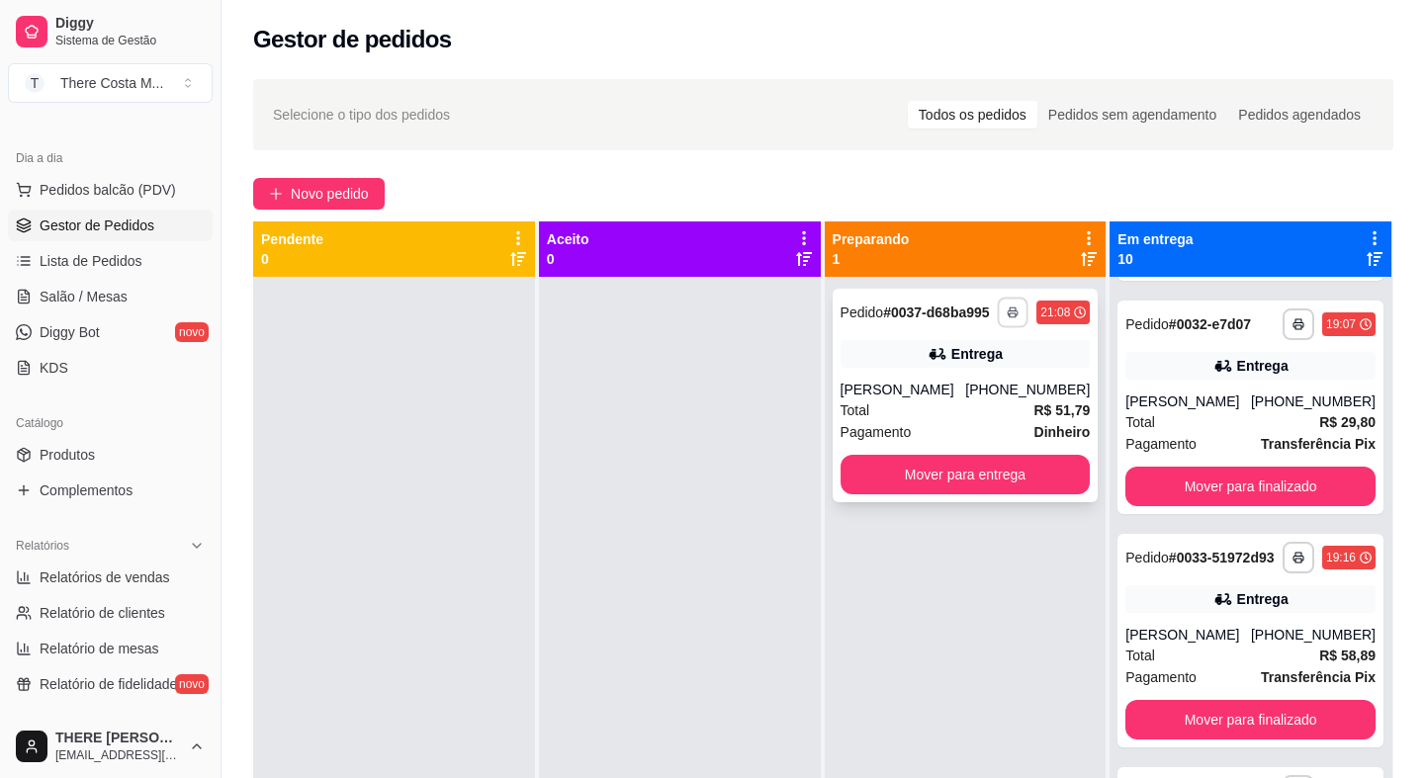
click at [1010, 305] on button "button" at bounding box center [1013, 312] width 31 height 31
click at [975, 387] on button "IMPRESSORA" at bounding box center [950, 382] width 143 height 32
click at [1043, 475] on button "Mover para entrega" at bounding box center [965, 475] width 250 height 40
